Goal: Task Accomplishment & Management: Use online tool/utility

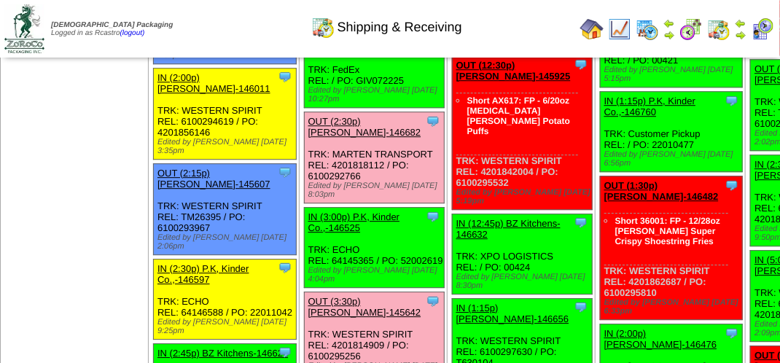
scroll to position [1458, 0]
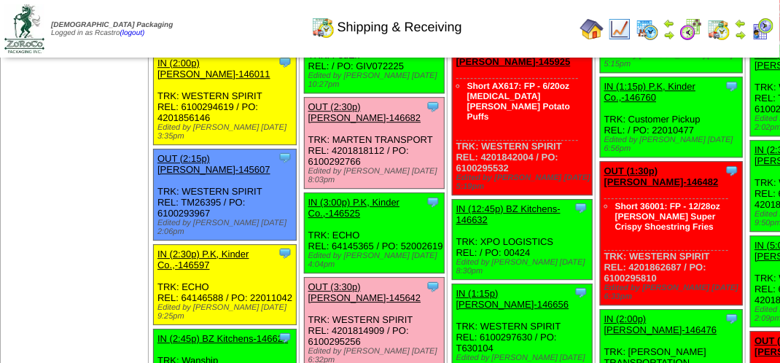
click at [308, 123] on link "OUT (2:30p) [PERSON_NAME]-146682" at bounding box center [364, 112] width 113 height 22
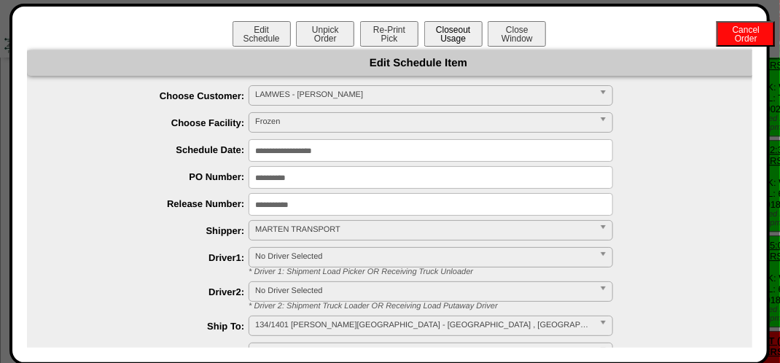
click at [437, 29] on button "Closeout Usage" at bounding box center [453, 34] width 58 height 26
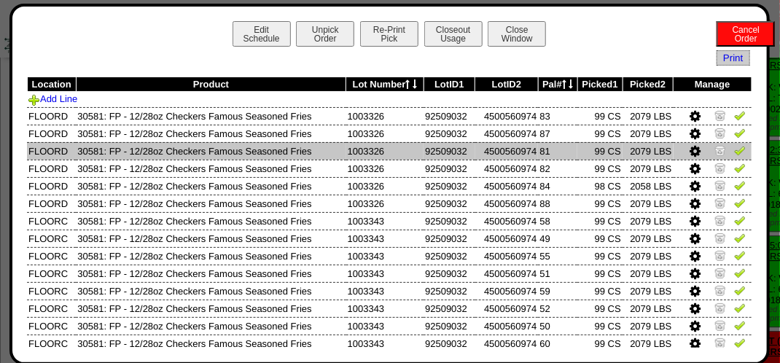
click at [735, 155] on img at bounding box center [740, 150] width 12 height 12
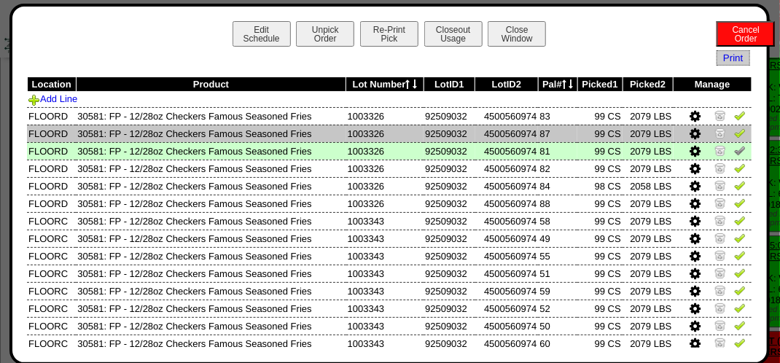
click at [734, 139] on link at bounding box center [740, 135] width 12 height 11
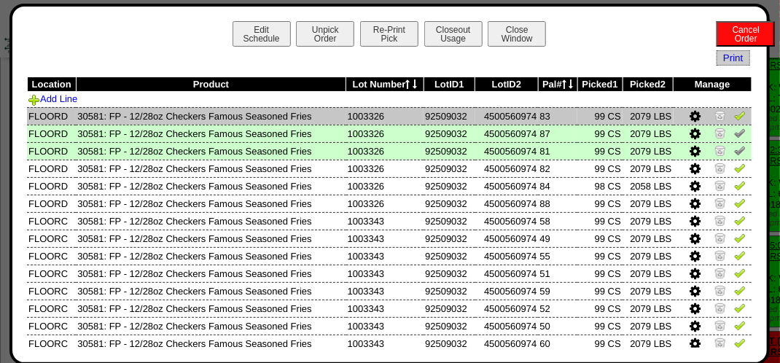
click at [734, 115] on img at bounding box center [740, 115] width 12 height 12
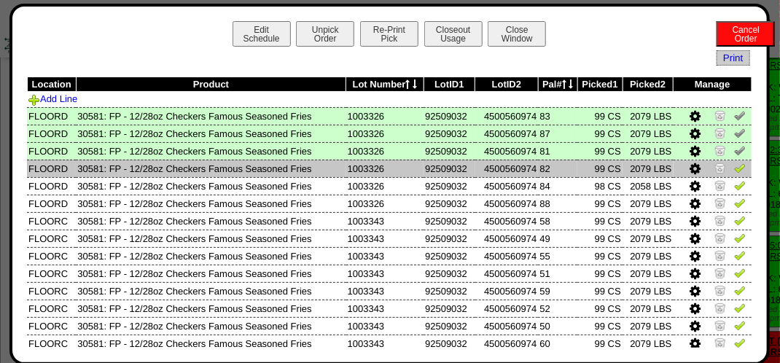
click at [734, 174] on img at bounding box center [740, 168] width 12 height 12
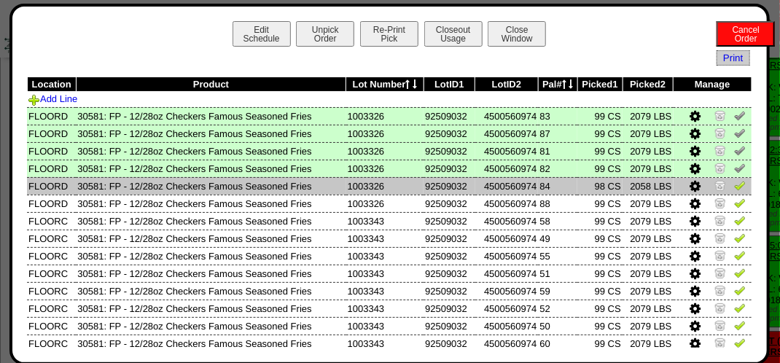
click at [690, 187] on icon at bounding box center [695, 186] width 11 height 13
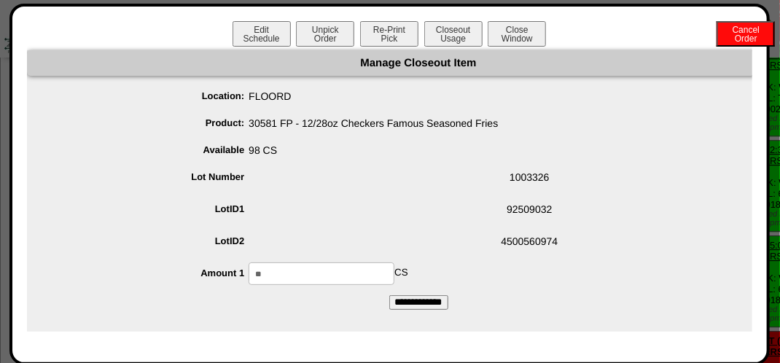
click at [367, 267] on input "**" at bounding box center [322, 273] width 146 height 23
type input "**"
click at [439, 303] on input "**********" at bounding box center [418, 302] width 59 height 15
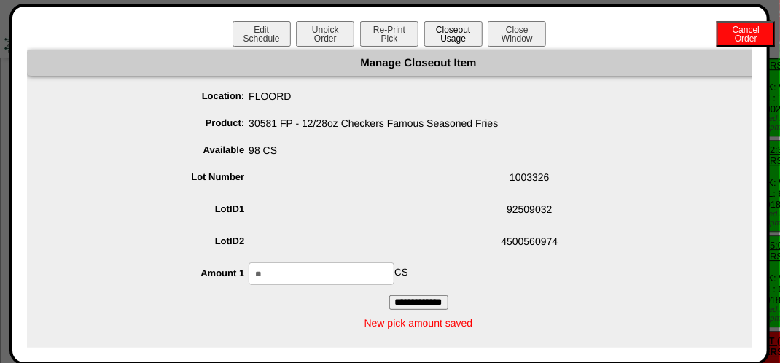
click at [451, 27] on button "Closeout Usage" at bounding box center [453, 34] width 58 height 26
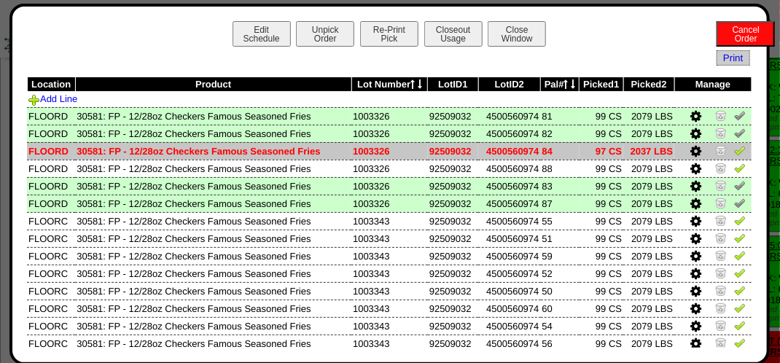
click at [734, 153] on img at bounding box center [740, 150] width 12 height 12
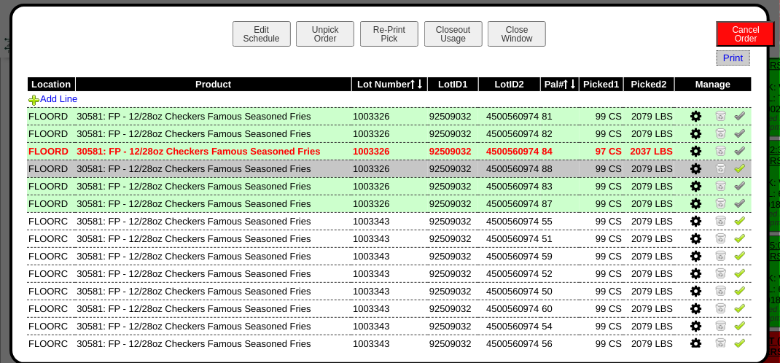
click at [734, 170] on img at bounding box center [740, 168] width 12 height 12
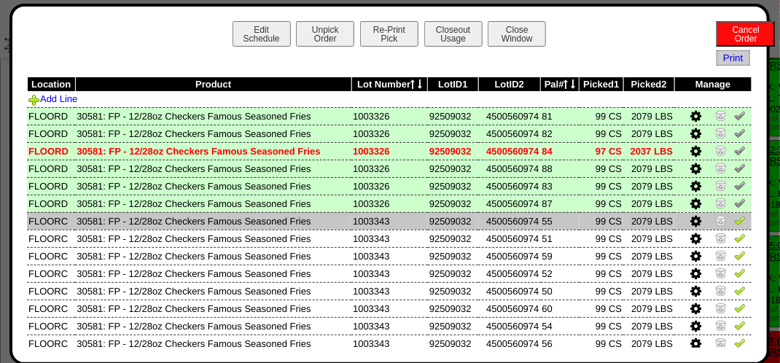
click at [734, 222] on img at bounding box center [740, 220] width 12 height 12
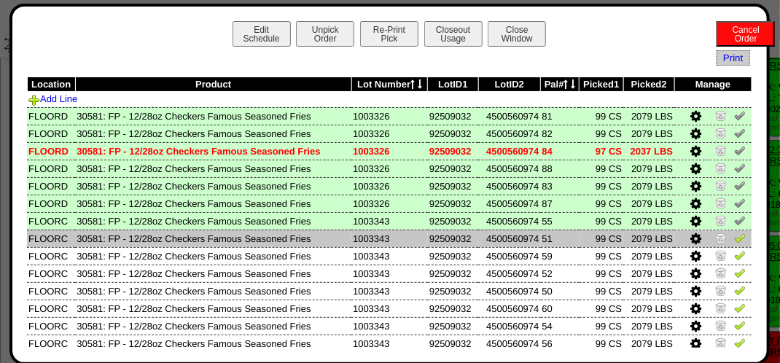
click at [734, 244] on img at bounding box center [740, 238] width 12 height 12
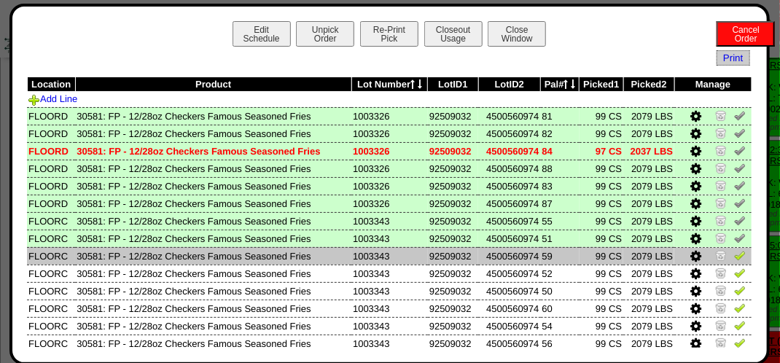
click at [735, 257] on img at bounding box center [740, 255] width 12 height 12
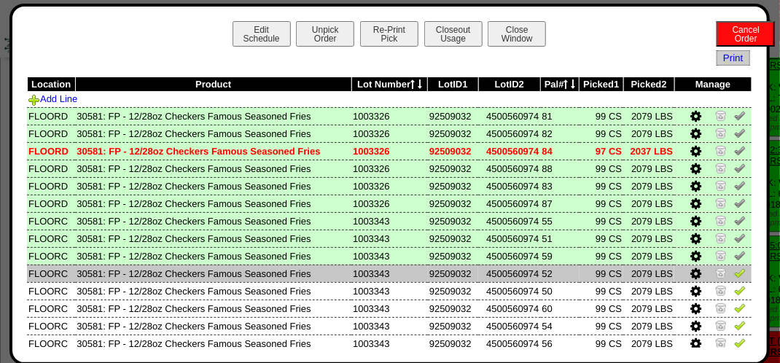
click at [734, 274] on img at bounding box center [740, 273] width 12 height 12
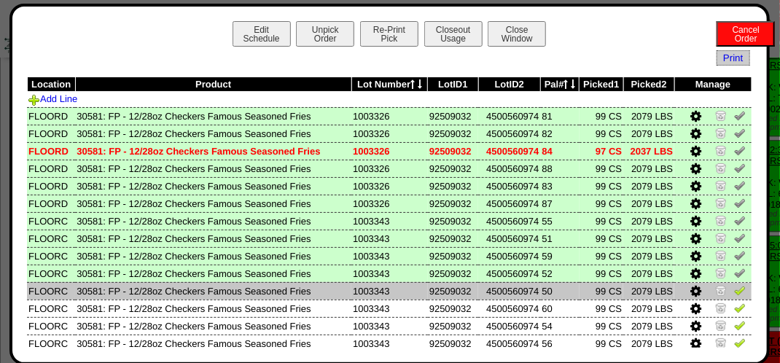
click at [735, 291] on img at bounding box center [740, 290] width 12 height 12
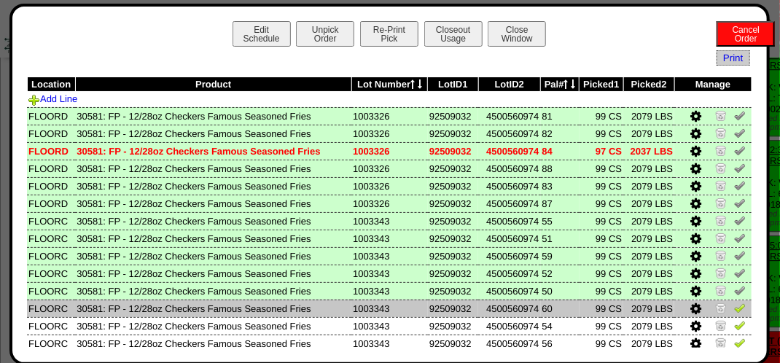
click at [734, 314] on link at bounding box center [740, 310] width 12 height 11
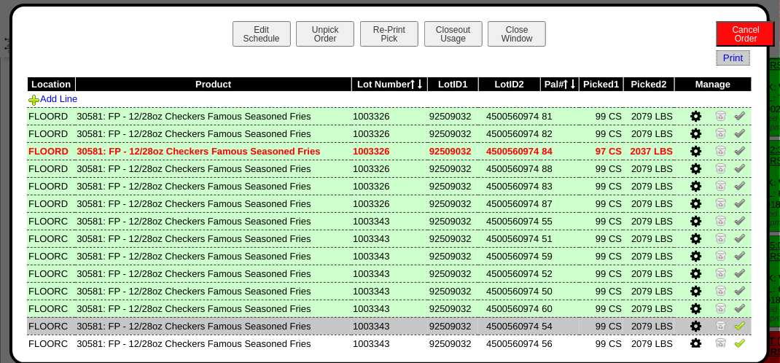
click at [734, 327] on img at bounding box center [740, 325] width 12 height 12
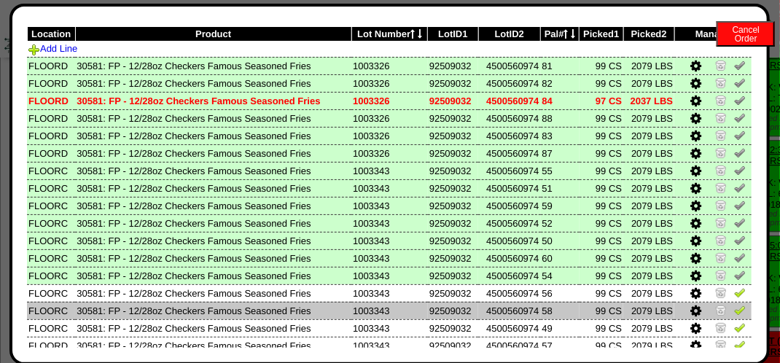
scroll to position [73, 0]
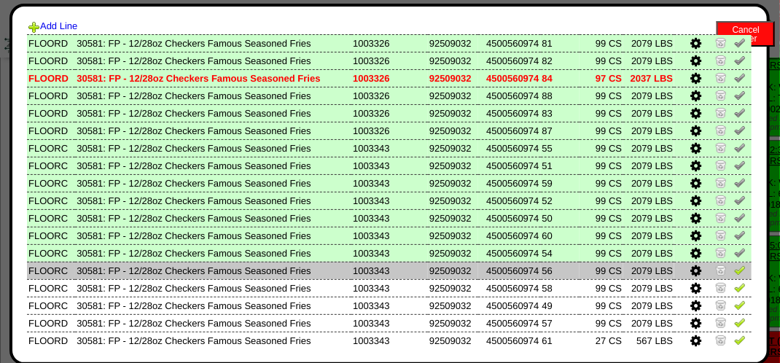
click at [690, 271] on icon at bounding box center [695, 271] width 11 height 13
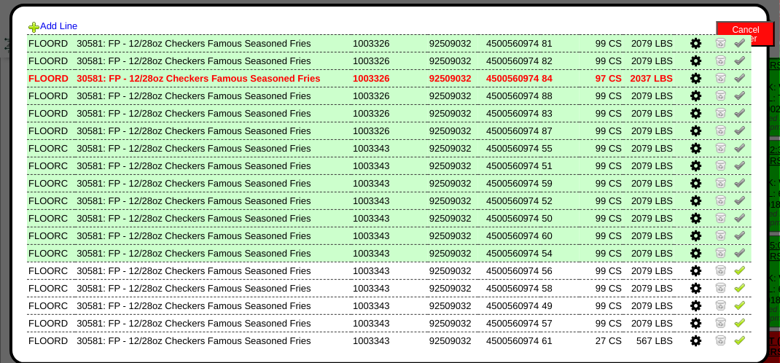
scroll to position [0, 0]
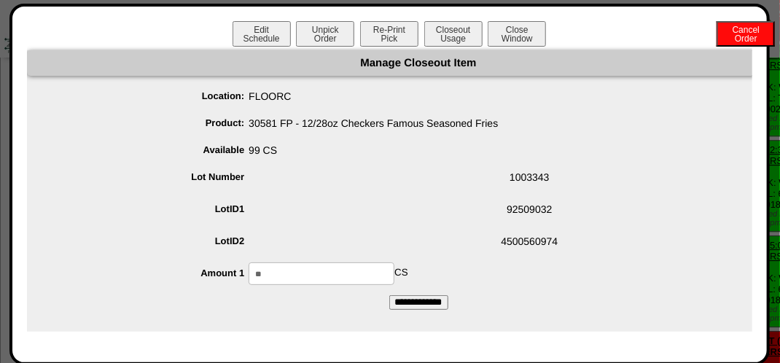
click at [382, 270] on input "**" at bounding box center [322, 273] width 146 height 23
type input "**"
click at [408, 305] on input "**********" at bounding box center [418, 302] width 59 height 15
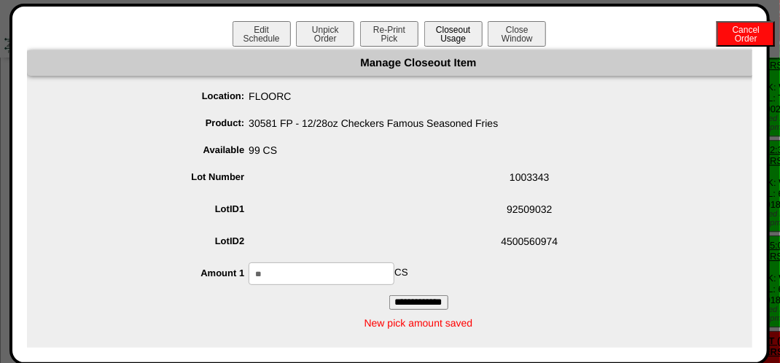
click at [465, 36] on button "Closeout Usage" at bounding box center [453, 34] width 58 height 26
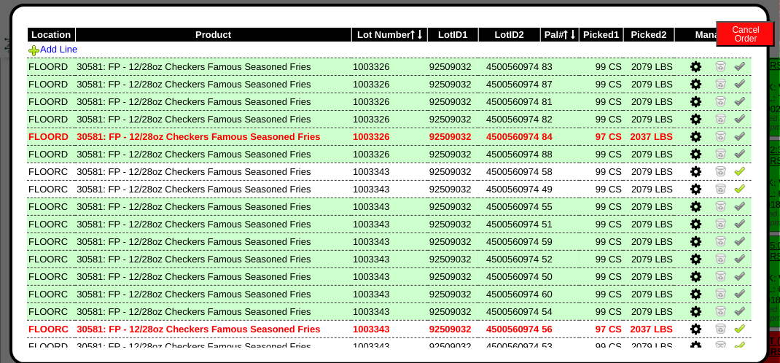
scroll to position [73, 0]
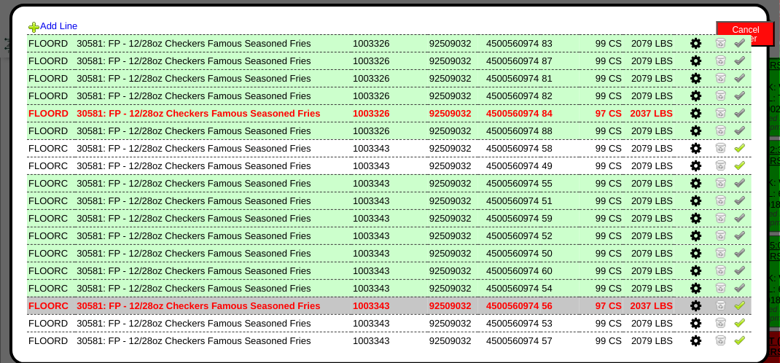
click at [734, 309] on img at bounding box center [740, 305] width 12 height 12
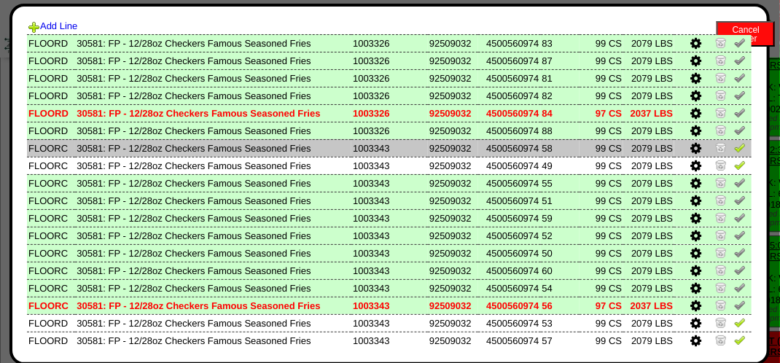
click at [737, 148] on td at bounding box center [712, 147] width 77 height 17
click at [734, 150] on img at bounding box center [740, 147] width 12 height 12
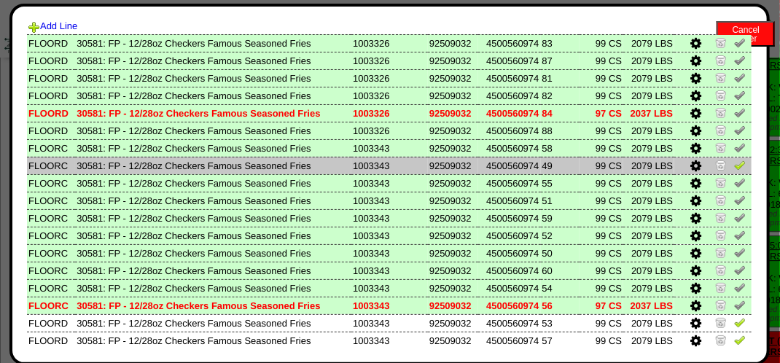
click at [734, 165] on img at bounding box center [740, 165] width 12 height 12
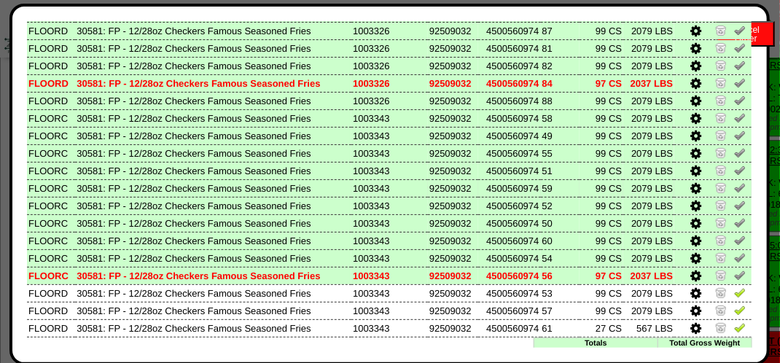
scroll to position [132, 0]
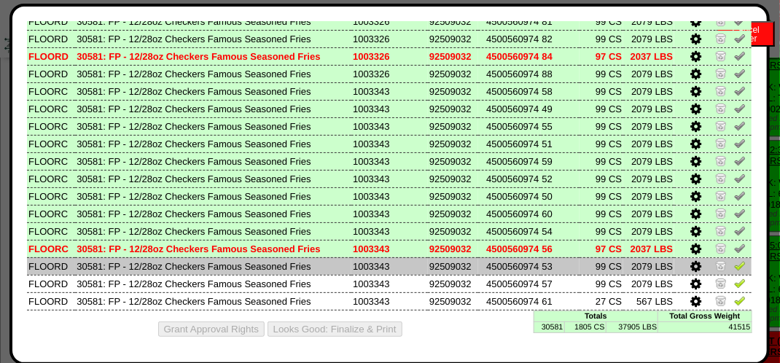
click at [737, 265] on td at bounding box center [712, 265] width 77 height 17
click at [734, 263] on img at bounding box center [740, 266] width 12 height 12
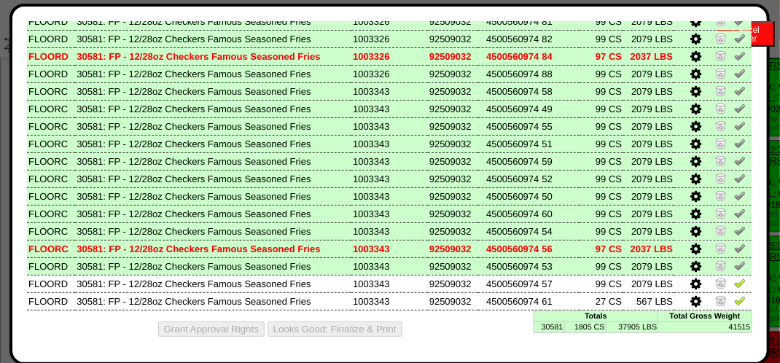
click at [690, 281] on icon at bounding box center [695, 284] width 11 height 13
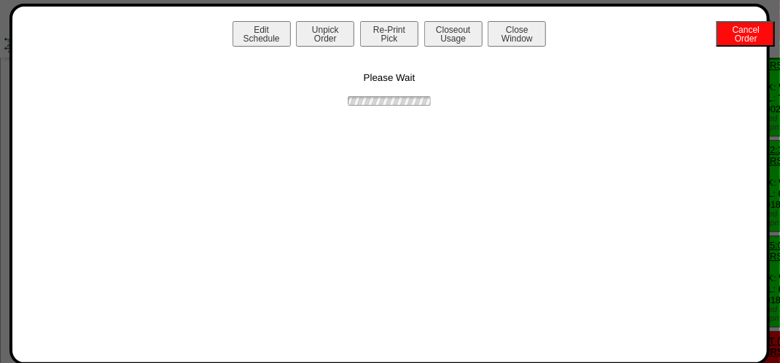
scroll to position [0, 0]
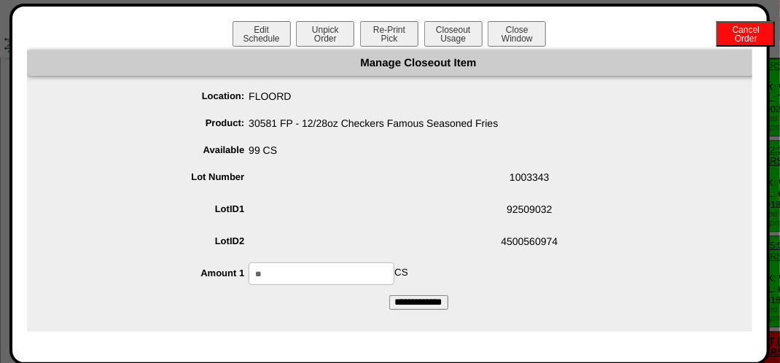
click at [332, 271] on input "**" at bounding box center [322, 273] width 146 height 23
type input "**"
click at [420, 305] on input "**********" at bounding box center [418, 302] width 59 height 15
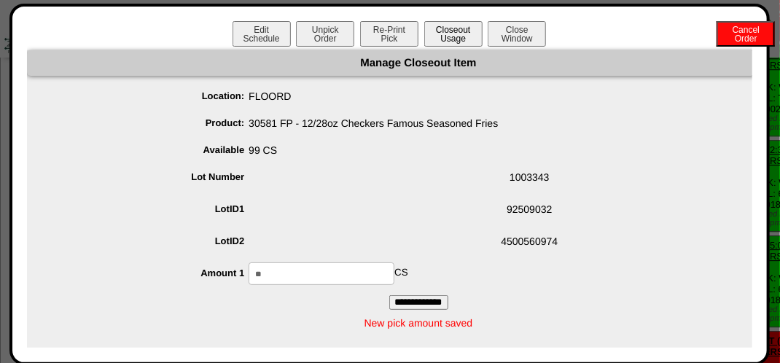
click at [459, 36] on button "Closeout Usage" at bounding box center [453, 34] width 58 height 26
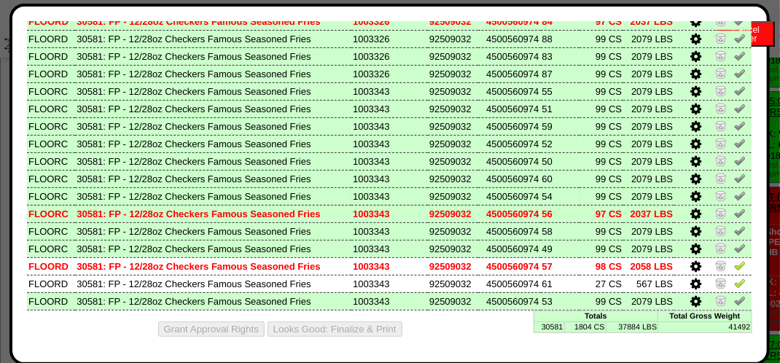
scroll to position [1604, 0]
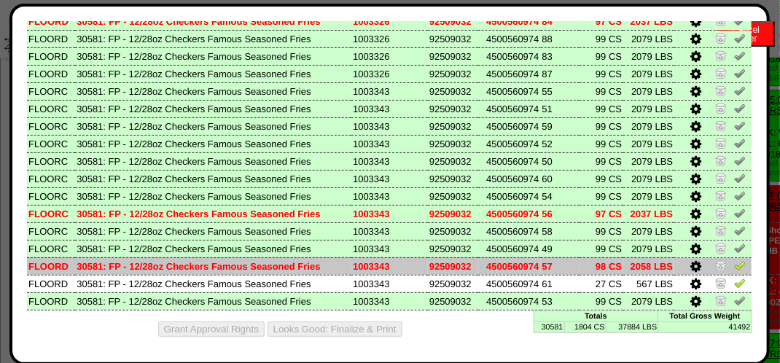
click at [734, 267] on img at bounding box center [740, 266] width 12 height 12
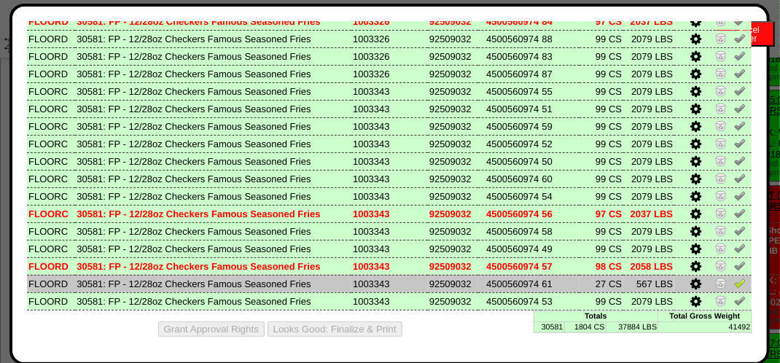
click at [734, 287] on link at bounding box center [740, 285] width 12 height 11
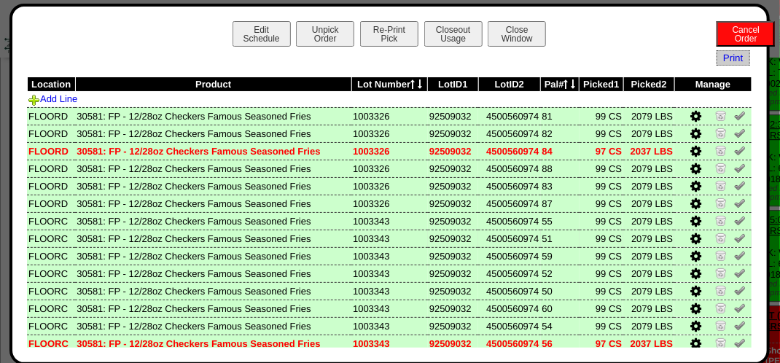
scroll to position [1385, 0]
click at [453, 31] on button "Closeout Usage" at bounding box center [453, 34] width 58 height 26
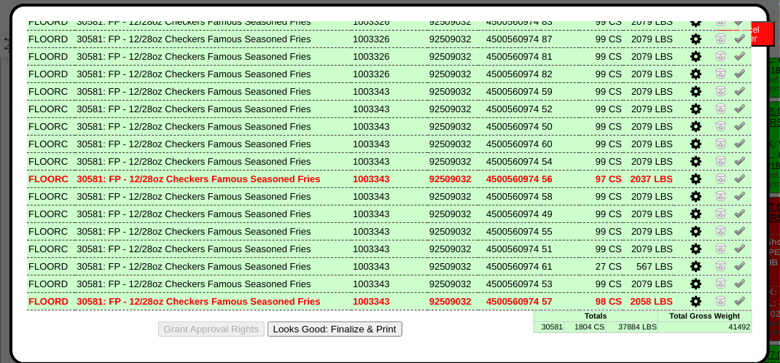
scroll to position [1604, 0]
drag, startPoint x: 324, startPoint y: 331, endPoint x: 458, endPoint y: 133, distance: 239.4
click at [324, 330] on button "Looks Good: Finalize & Print" at bounding box center [335, 329] width 135 height 15
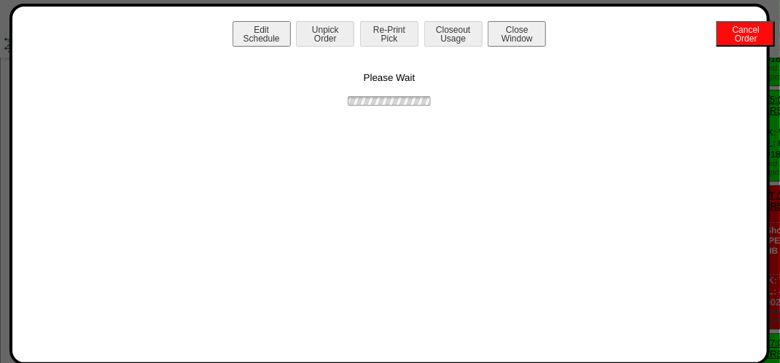
scroll to position [0, 0]
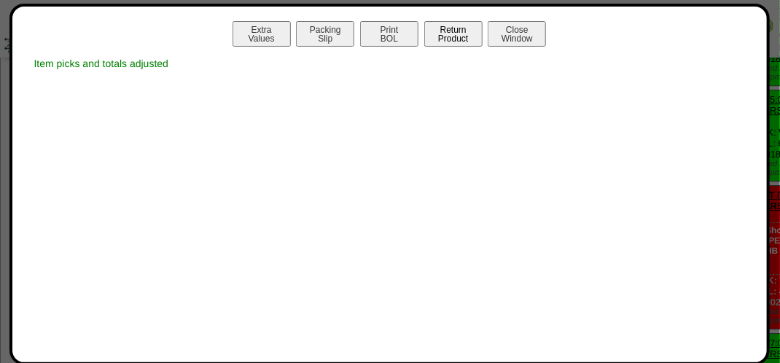
click at [459, 31] on button "Return Product" at bounding box center [453, 34] width 58 height 26
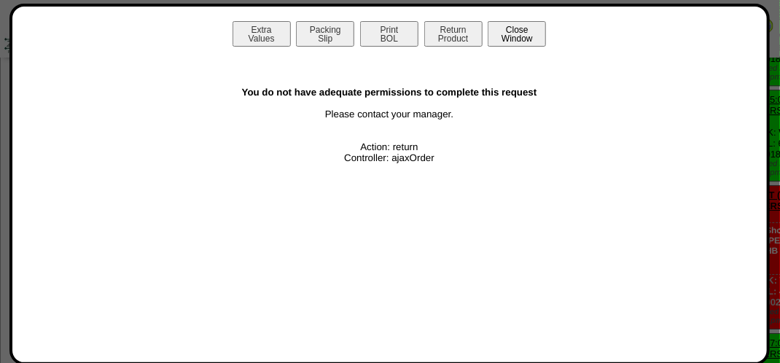
click at [531, 27] on button "Close Window" at bounding box center [517, 34] width 58 height 26
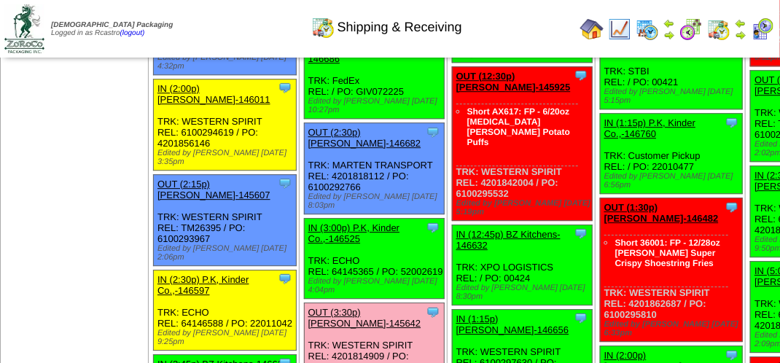
scroll to position [1458, 0]
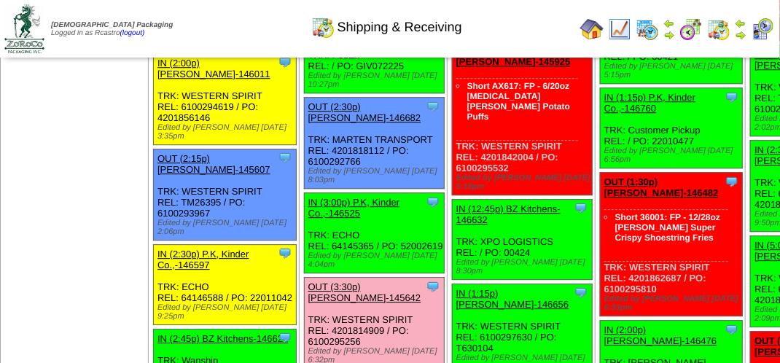
click at [308, 123] on link "OUT (2:30p) [PERSON_NAME]-146682" at bounding box center [364, 112] width 113 height 22
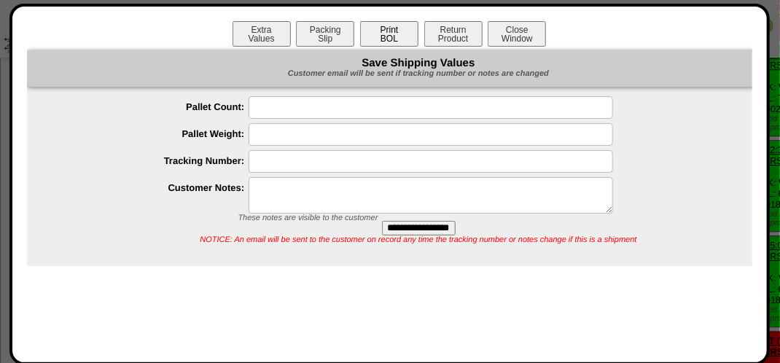
click at [390, 28] on button "Print BOL" at bounding box center [389, 34] width 58 height 26
